Goal: Navigation & Orientation: Find specific page/section

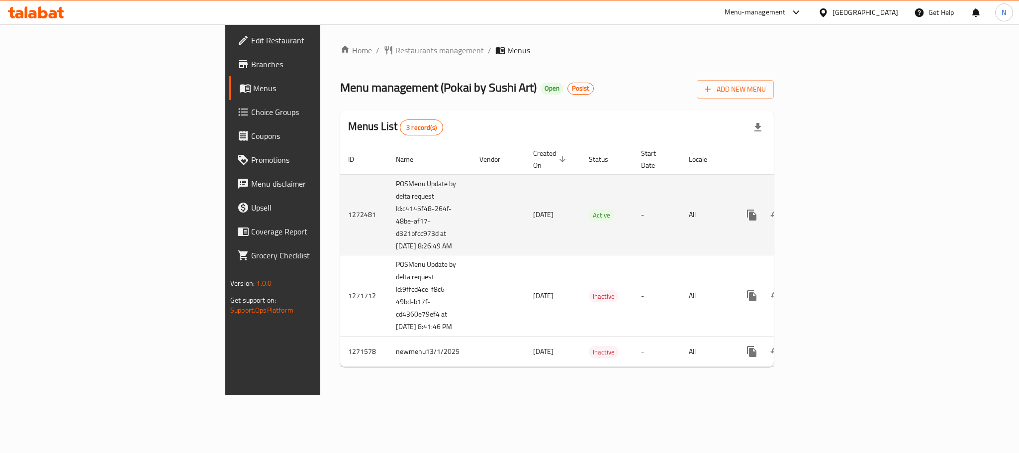
click at [525, 240] on td "[DATE]" at bounding box center [553, 214] width 56 height 81
click at [830, 209] on icon "enhanced table" at bounding box center [824, 215] width 12 height 12
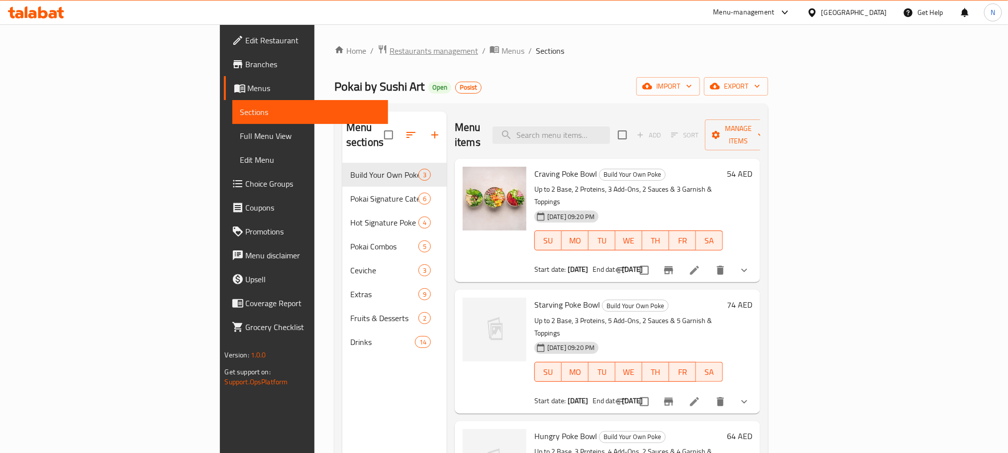
click at [389, 50] on span "Restaurants management" at bounding box center [433, 51] width 89 height 12
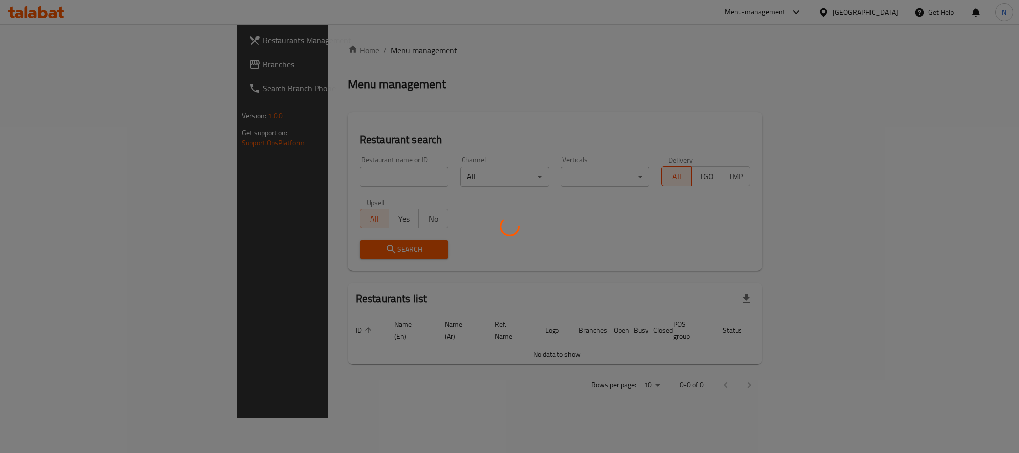
click at [25, 67] on div at bounding box center [509, 226] width 1019 height 453
click at [55, 57] on div at bounding box center [509, 226] width 1019 height 453
click at [302, 121] on div at bounding box center [509, 226] width 1019 height 453
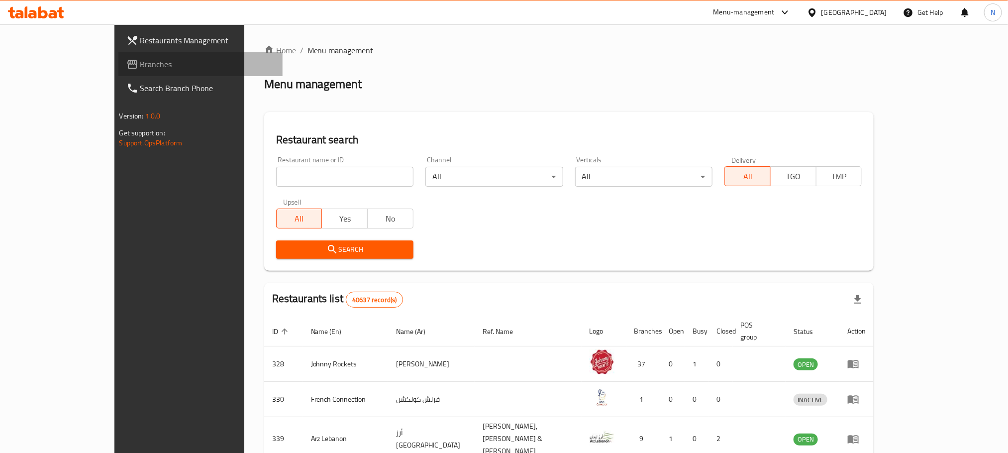
click at [140, 68] on span "Branches" at bounding box center [207, 64] width 134 height 12
click at [118, 71] on link "Branches" at bounding box center [200, 64] width 164 height 24
click at [311, 177] on input "search" at bounding box center [344, 177] width 137 height 20
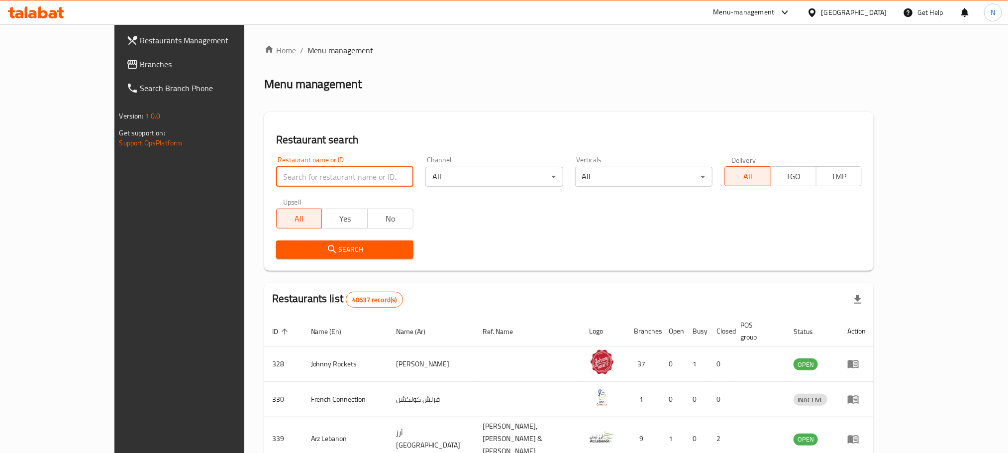
drag, startPoint x: 311, startPoint y: 177, endPoint x: 65, endPoint y: 72, distance: 267.6
click at [118, 72] on link "Branches" at bounding box center [200, 64] width 164 height 24
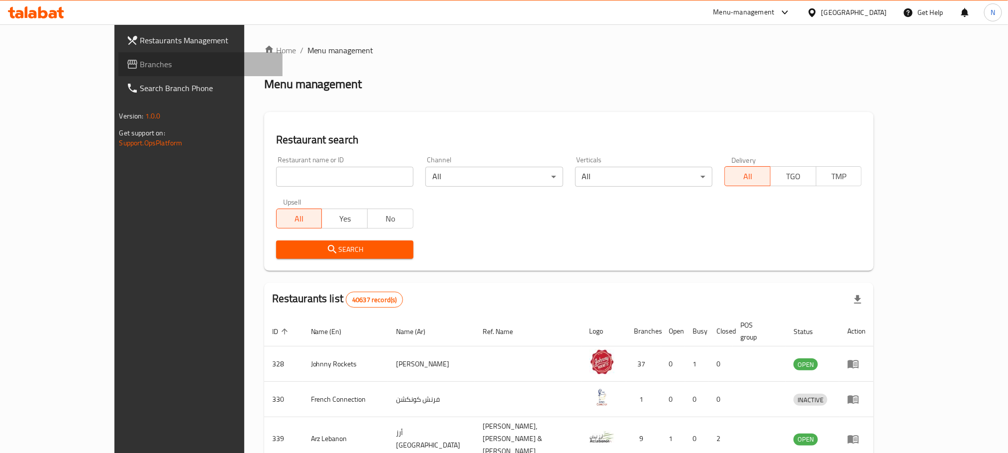
click at [140, 64] on span "Branches" at bounding box center [207, 64] width 134 height 12
